Goal: Task Accomplishment & Management: Manage account settings

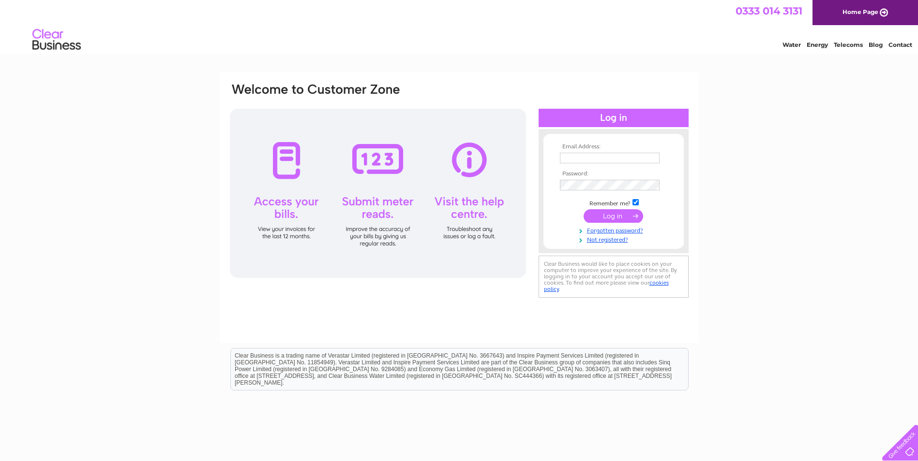
type input "[EMAIL_ADDRESS][DOMAIN_NAME]"
click at [604, 214] on input "submit" at bounding box center [612, 216] width 59 height 14
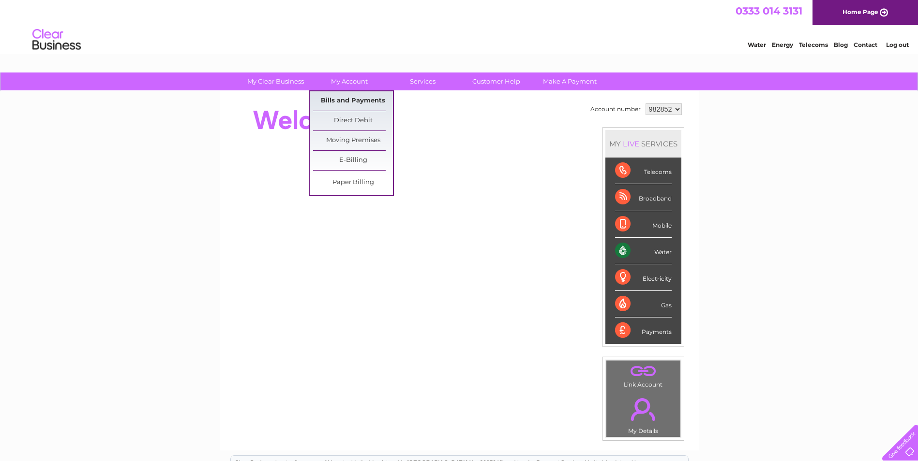
click at [348, 102] on link "Bills and Payments" at bounding box center [353, 100] width 80 height 19
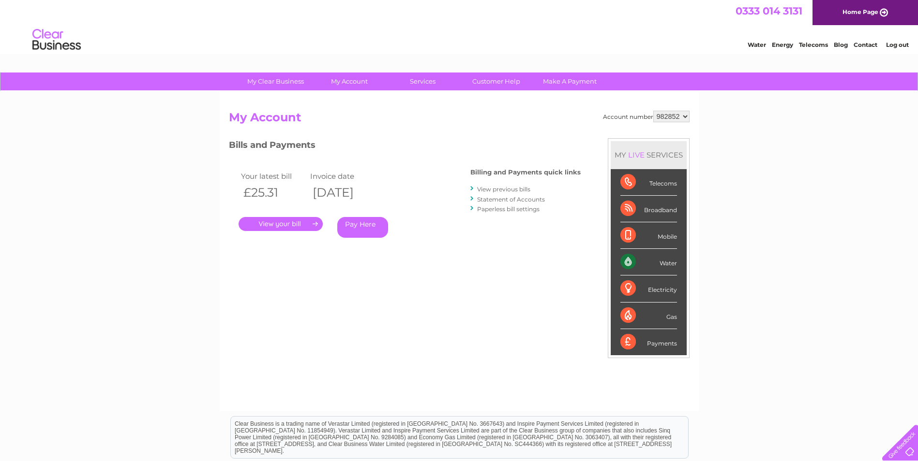
click at [289, 220] on link "." at bounding box center [280, 224] width 84 height 14
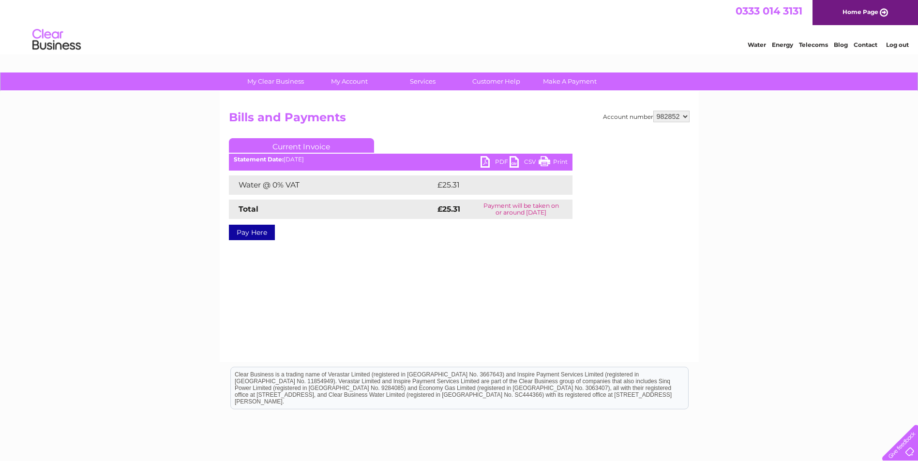
click at [490, 162] on link "PDF" at bounding box center [494, 163] width 29 height 14
click at [894, 45] on link "Log out" at bounding box center [897, 44] width 23 height 7
